Goal: Transaction & Acquisition: Purchase product/service

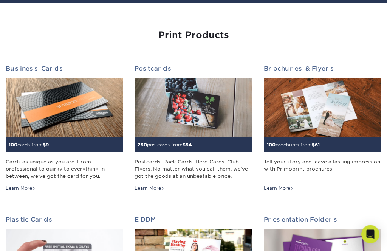
scroll to position [68, 0]
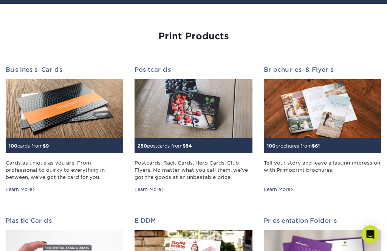
click at [44, 117] on img at bounding box center [64, 108] width 117 height 59
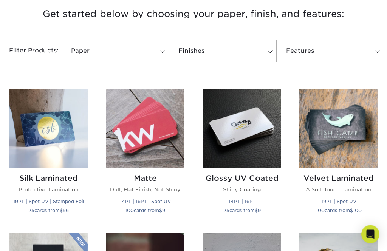
scroll to position [291, 0]
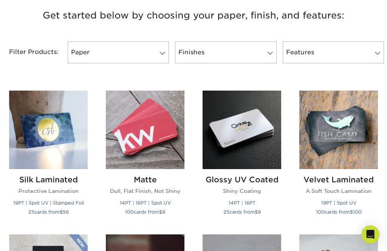
click at [140, 137] on img at bounding box center [145, 130] width 79 height 79
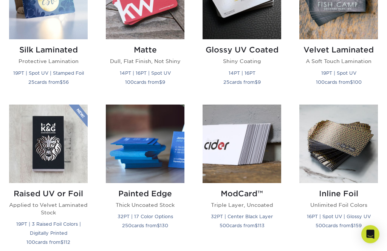
scroll to position [421, 0]
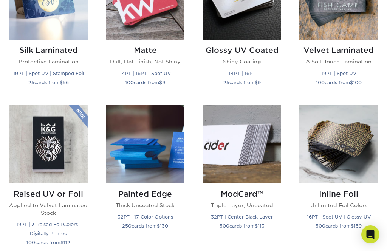
click at [142, 22] on img at bounding box center [145, 0] width 79 height 79
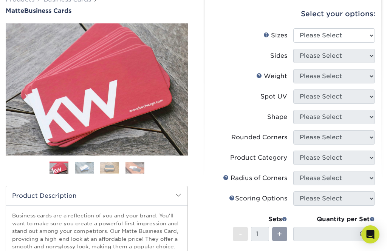
scroll to position [68, 0]
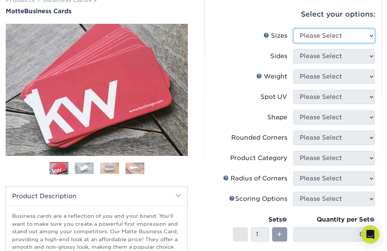
click at [313, 36] on select "Please Select 1.5" x 3.5" - Mini 1.75" x 3.5" - Mini 2" x 2" - Square 2" x 3" -…" at bounding box center [334, 36] width 82 height 14
select select "2.00x3.50"
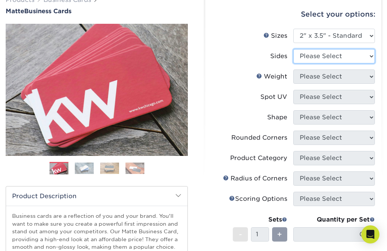
click at [307, 57] on select "Please Select Print Both Sides Print Front Only" at bounding box center [334, 56] width 82 height 14
select select "32d3c223-f82c-492b-b915-ba065a00862f"
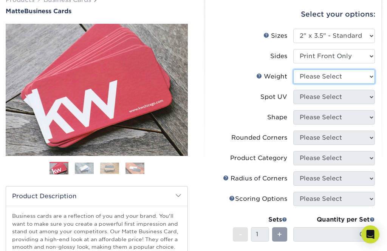
click at [305, 77] on select "Please Select 16PT 14PT" at bounding box center [334, 76] width 82 height 14
select select "16PT"
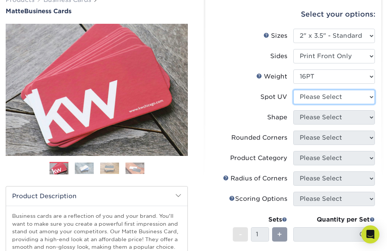
click at [309, 99] on select "Please Select No Spot UV Front Only" at bounding box center [334, 97] width 82 height 14
select select "3"
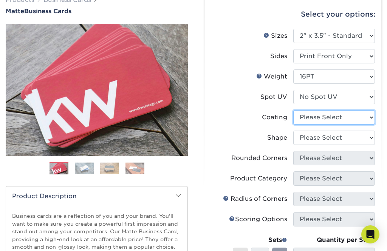
click at [302, 117] on select at bounding box center [334, 117] width 82 height 14
select select "121bb7b5-3b4d-429f-bd8d-bbf80e953313"
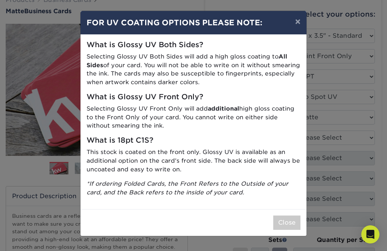
click at [293, 23] on button "×" at bounding box center [297, 21] width 17 height 21
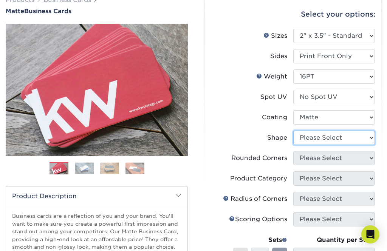
click at [313, 136] on select "Please Select Standard Oval" at bounding box center [334, 138] width 82 height 14
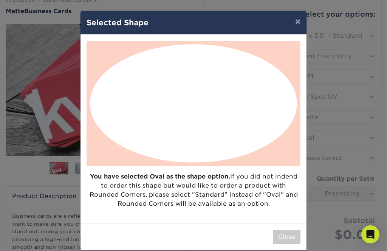
click at [291, 26] on button "×" at bounding box center [297, 21] width 17 height 21
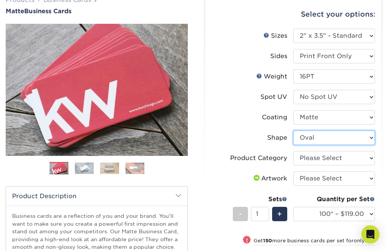
click at [311, 137] on select "Please Select Standard Oval" at bounding box center [334, 138] width 82 height 14
select select "standard"
select select
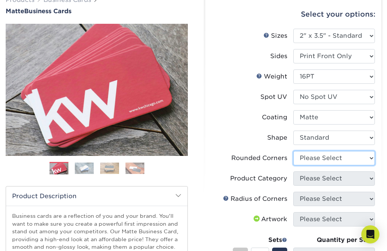
click at [302, 158] on select "Please Select Yes - Round 2 Corners Yes - Round 4 Corners No" at bounding box center [334, 158] width 82 height 14
select select "7672df9e-0e0a-464d-8e1f-920c575e4da3"
select select "-1"
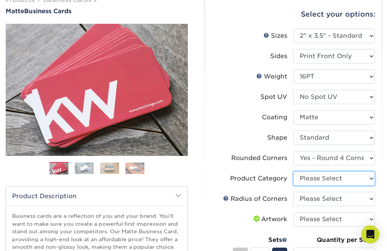
click at [306, 179] on select "Please Select Business Cards" at bounding box center [334, 178] width 82 height 14
select select "3b5148f1-0588-4f88-a218-97bcfdce65c1"
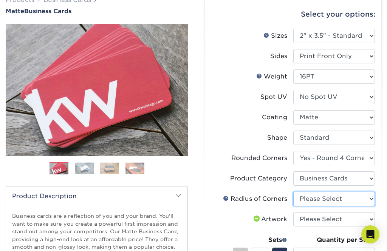
click at [301, 199] on select "Please Select Rounded 1/8" Rounded 1/4"" at bounding box center [334, 199] width 82 height 14
click at [311, 198] on select "Please Select Rounded 1/8" Rounded 1/4"" at bounding box center [334, 199] width 82 height 14
select select "589680c7-ee9a-431b-9d12-d7aeb1386a97"
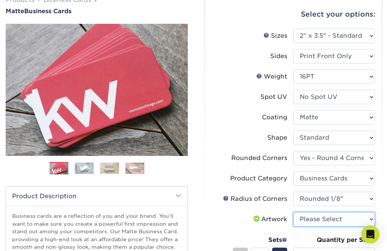
click at [305, 220] on select "Please Select I will upload files I need a design - $100" at bounding box center [334, 219] width 82 height 14
select select "upload"
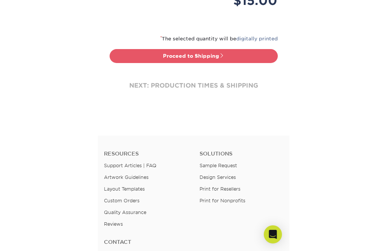
scroll to position [299, 0]
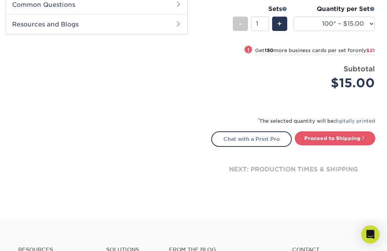
click at [250, 50] on div "! Get 150 more business cards per set for only $21" at bounding box center [309, 50] width 132 height 9
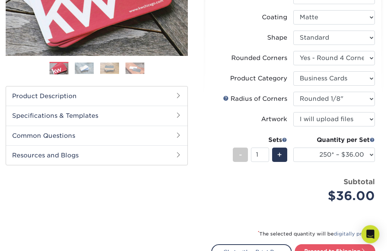
scroll to position [168, 0]
click at [234, 157] on div "-" at bounding box center [240, 155] width 15 height 14
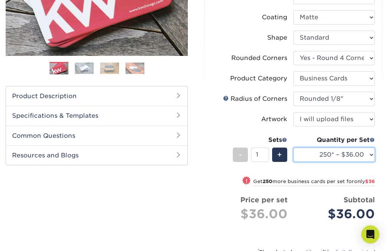
click at [364, 153] on select "100* – $15.00 250* – $36.00 500 – $72.00 1000 – $89.00 2500 – $154.00 5000 – $2…" at bounding box center [334, 155] width 82 height 14
select select "100* – $15.00"
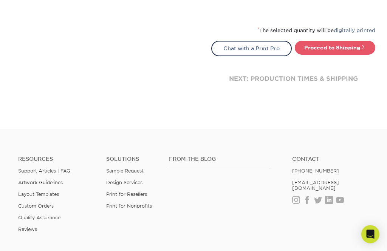
scroll to position [390, 0]
click at [333, 46] on link "Proceed to Shipping" at bounding box center [334, 48] width 80 height 14
type input "Set 1"
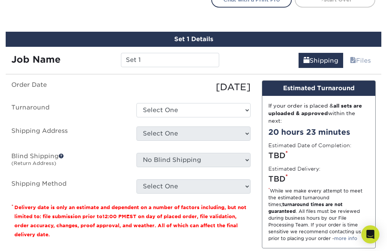
scroll to position [450, 0]
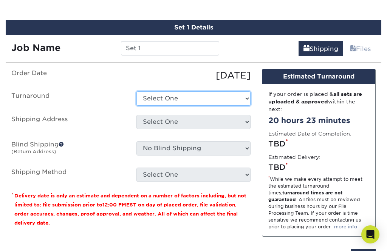
click at [243, 97] on select "Select One 2-4 Business Days 2 Day Next Business Day" at bounding box center [193, 98] width 114 height 14
select select "cf13d58e-b508-467c-893f-e264db063e87"
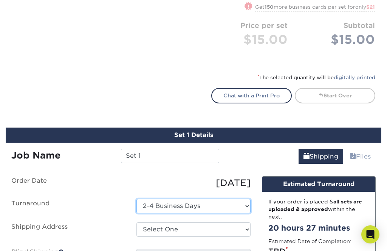
scroll to position [342, 0]
